Goal: Check status: Check status

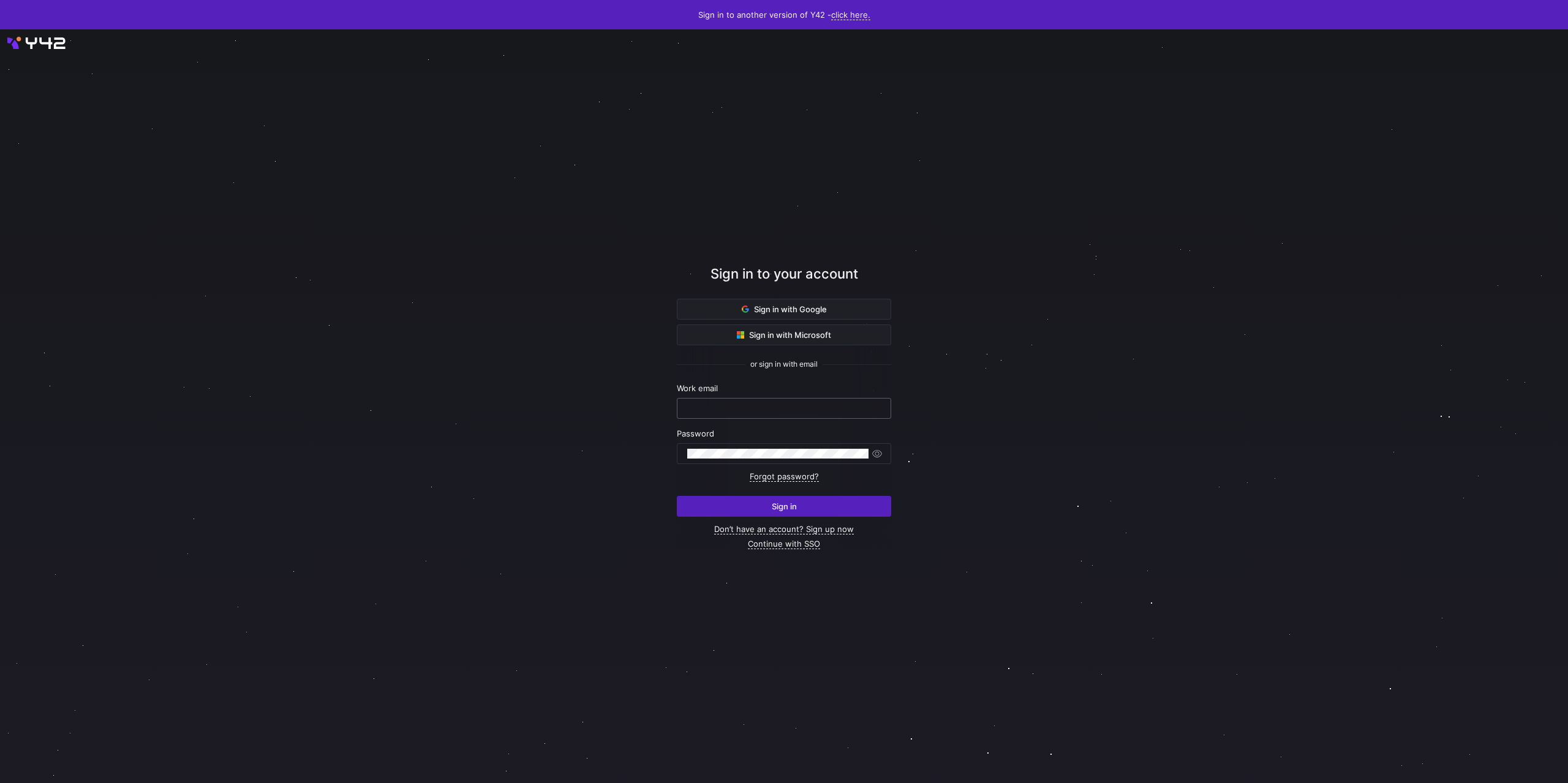
click at [741, 411] on input "text" at bounding box center [784, 409] width 193 height 10
type input "[PERSON_NAME][EMAIL_ADDRESS][DOMAIN_NAME]"
click at [749, 449] on div at bounding box center [778, 454] width 181 height 19
click at [677, 496] on button "Sign in" at bounding box center [784, 506] width 214 height 21
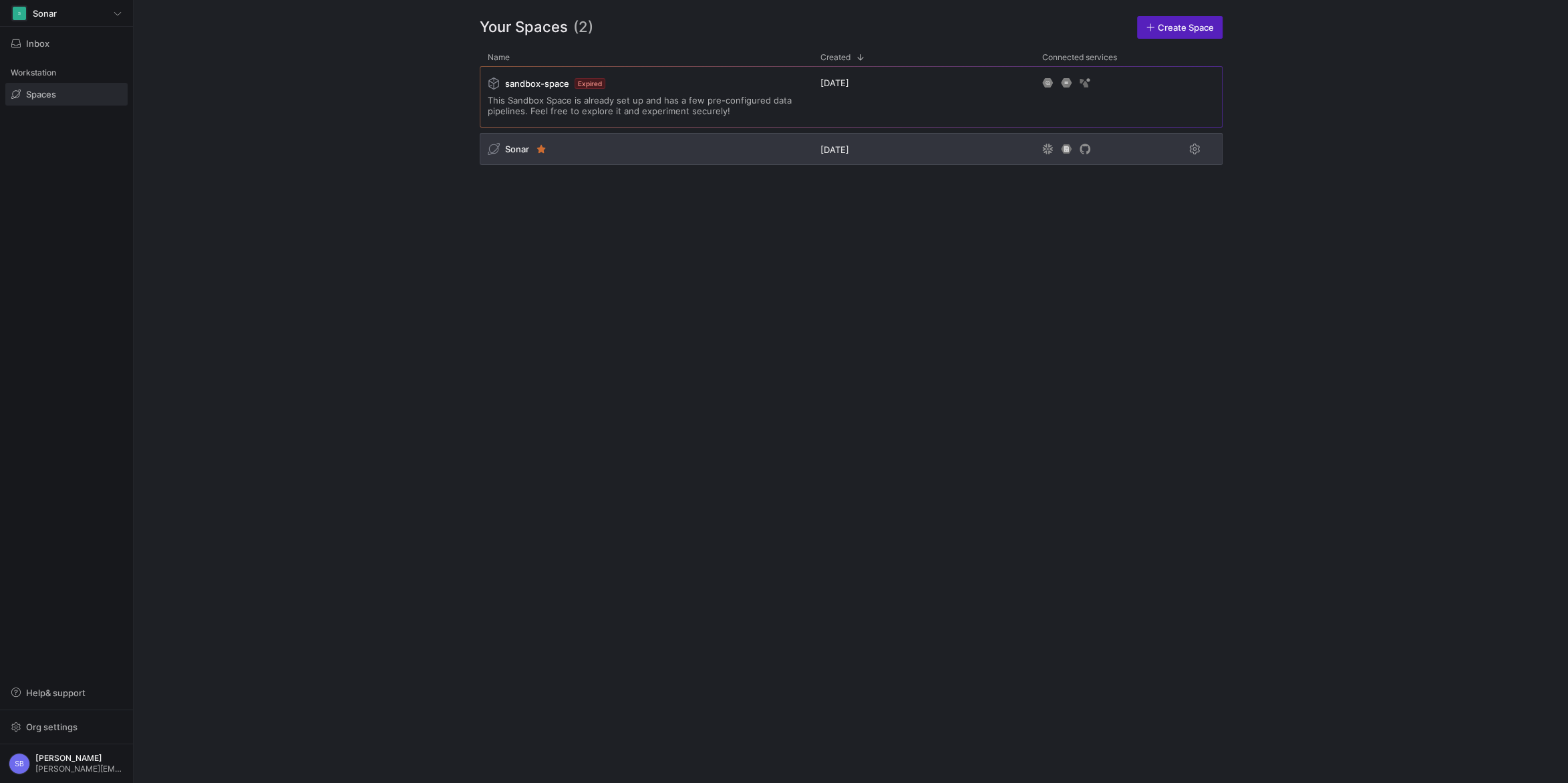
click at [521, 147] on span "Sonar" at bounding box center [517, 149] width 24 height 11
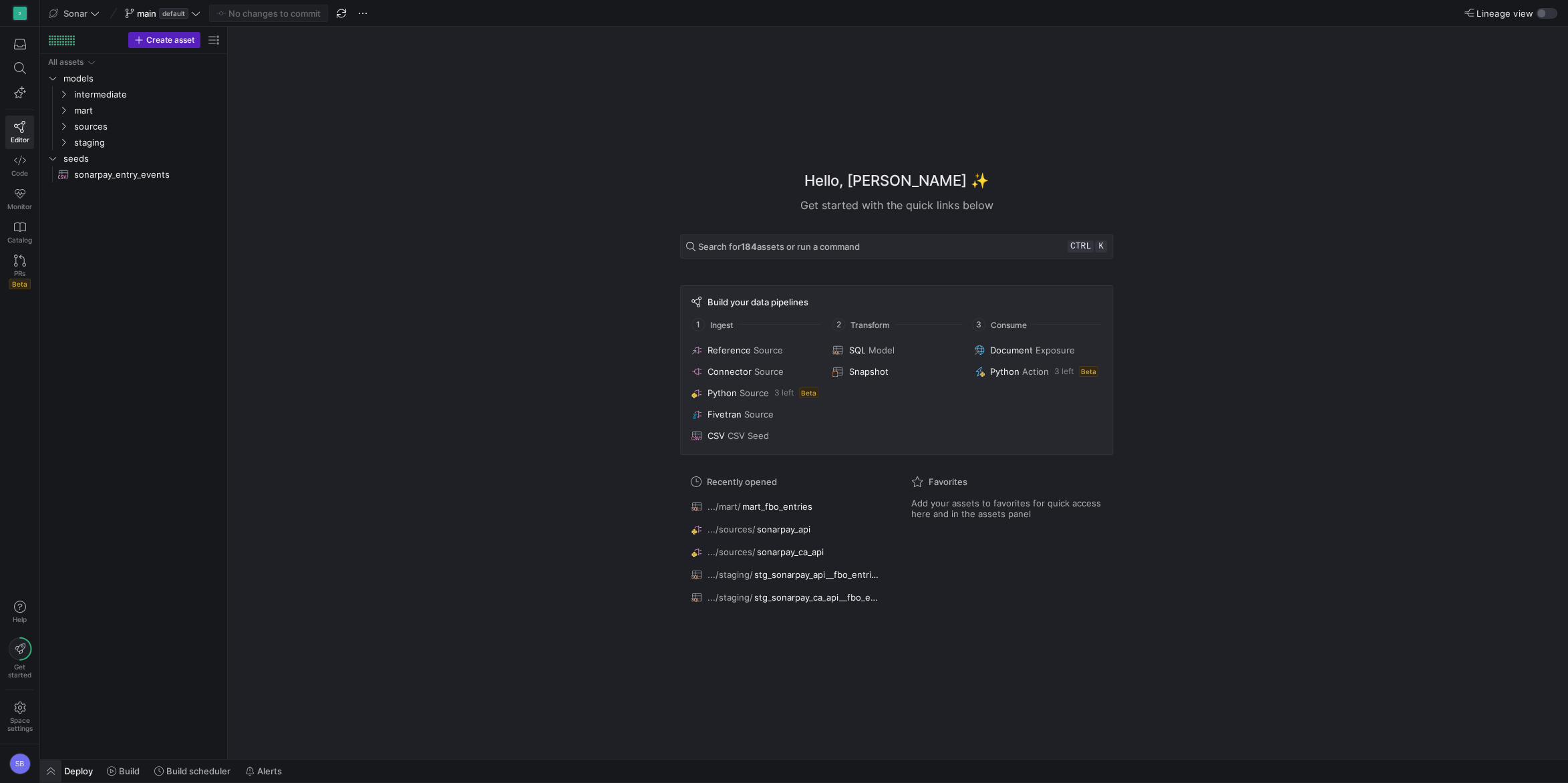
click at [50, 767] on span "button" at bounding box center [51, 771] width 21 height 23
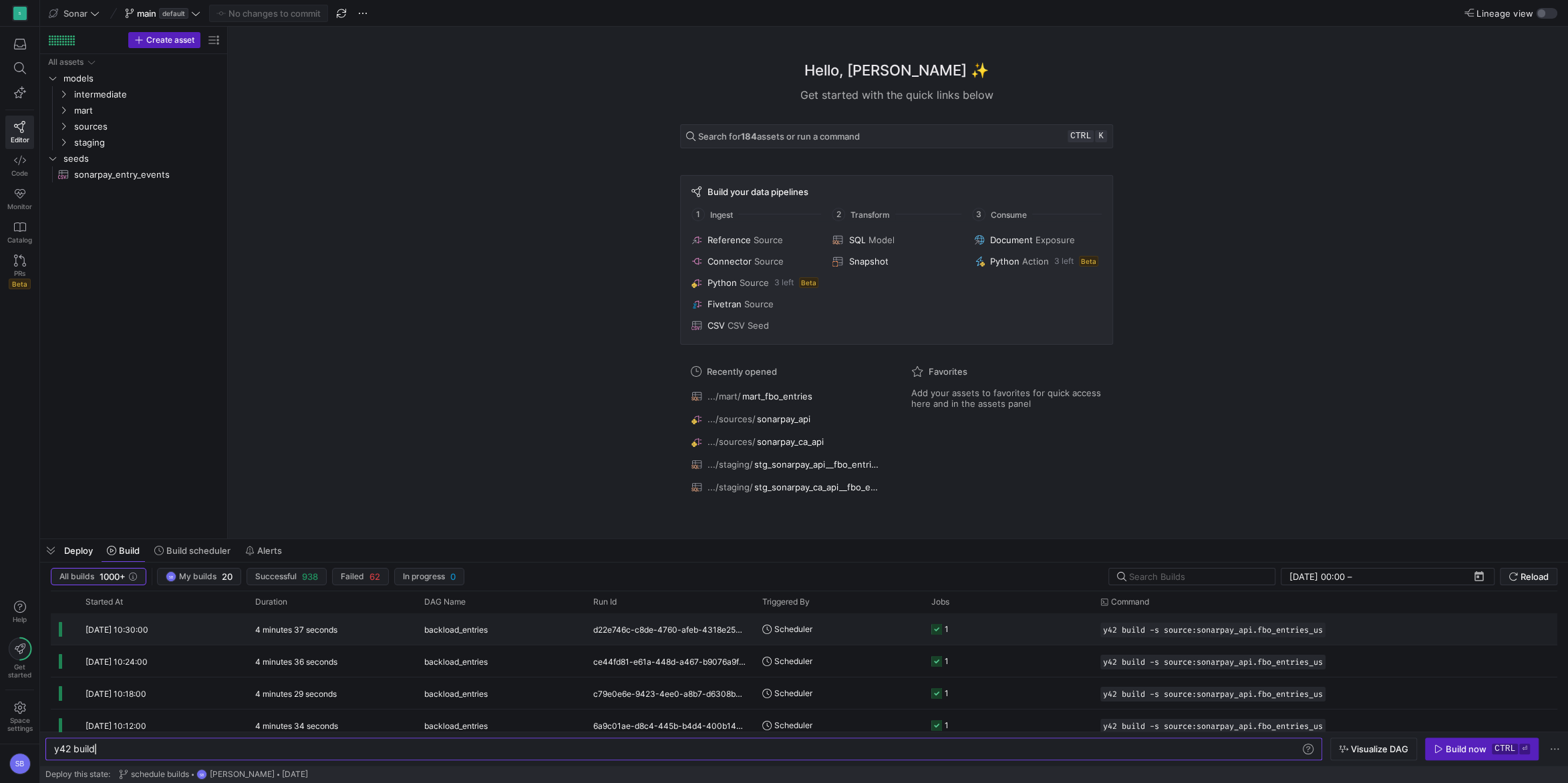
click at [274, 632] on y42-duration "4 minutes 37 seconds" at bounding box center [296, 629] width 82 height 10
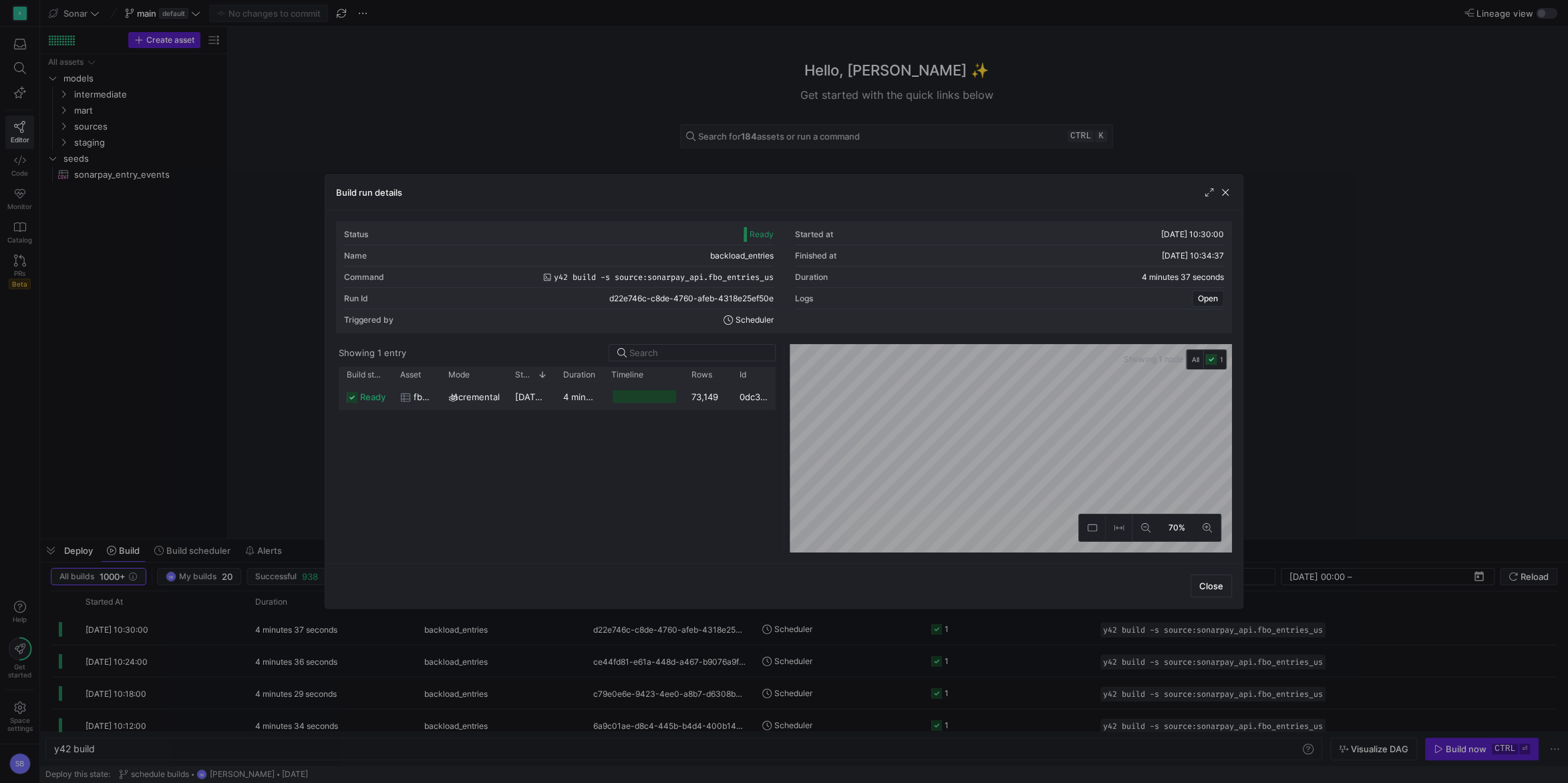
click at [562, 396] on div "4 minutes 33 seconds" at bounding box center [579, 396] width 48 height 26
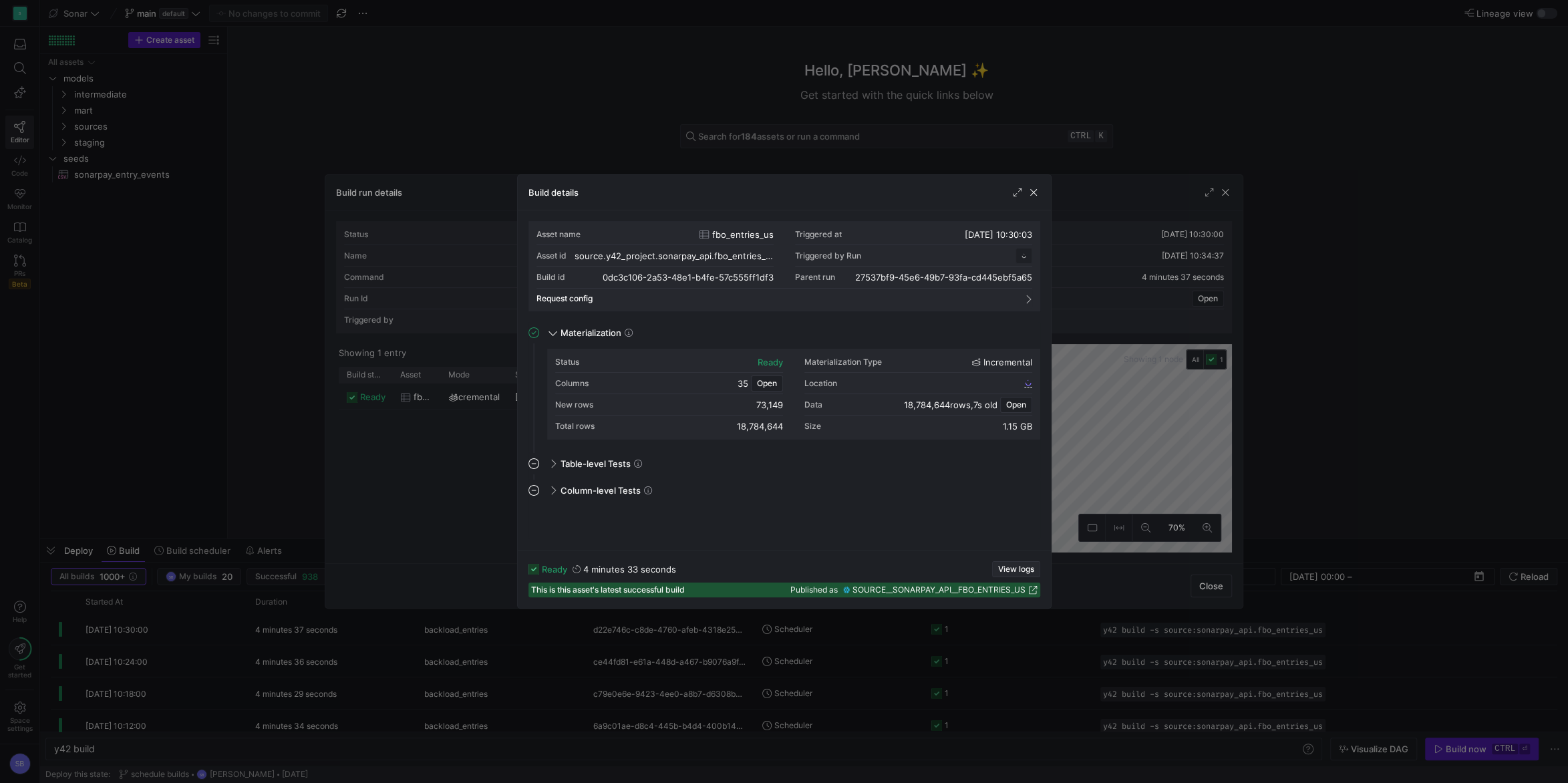
click at [1022, 568] on span "View logs" at bounding box center [1017, 569] width 36 height 9
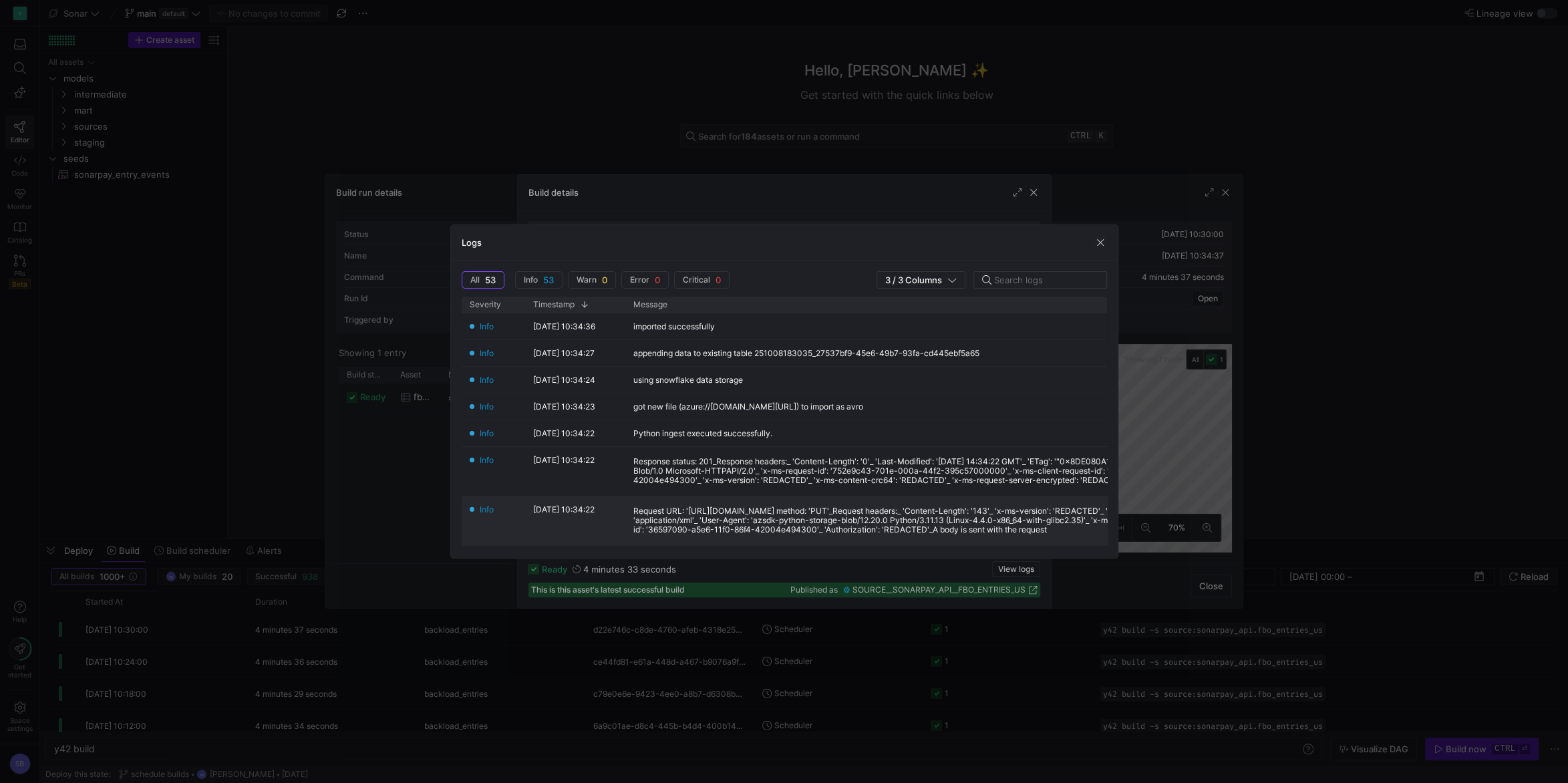
scroll to position [250, 0]
